Goal: Transaction & Acquisition: Purchase product/service

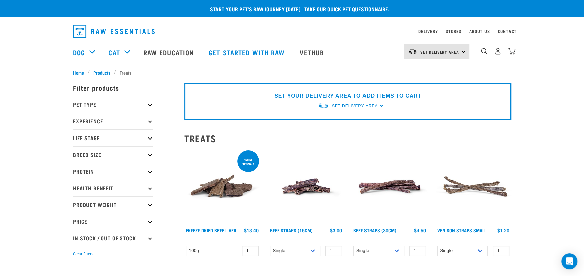
click at [82, 106] on p "Pet Type" at bounding box center [113, 104] width 80 height 17
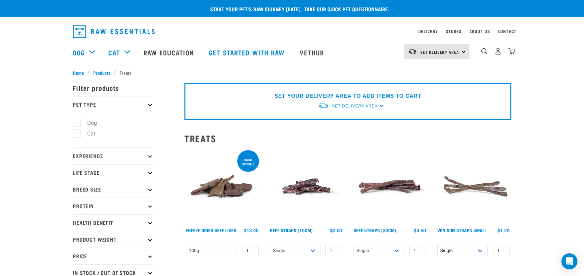
click at [77, 122] on label "Dog" at bounding box center [88, 123] width 23 height 8
click at [75, 122] on input "Dog" at bounding box center [75, 122] width 4 height 4
checkbox input "true"
click at [150, 191] on icon at bounding box center [150, 189] width 4 height 4
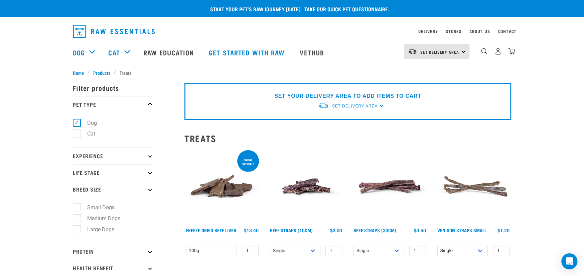
click at [77, 231] on label "Large Dogs" at bounding box center [97, 230] width 40 height 8
click at [75, 231] on input "Large Dogs" at bounding box center [75, 228] width 4 height 4
checkbox input "true"
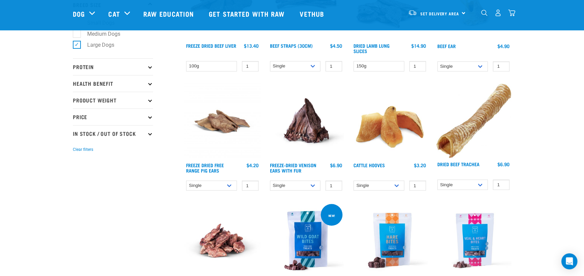
scroll to position [134, 0]
